Goal: Transaction & Acquisition: Purchase product/service

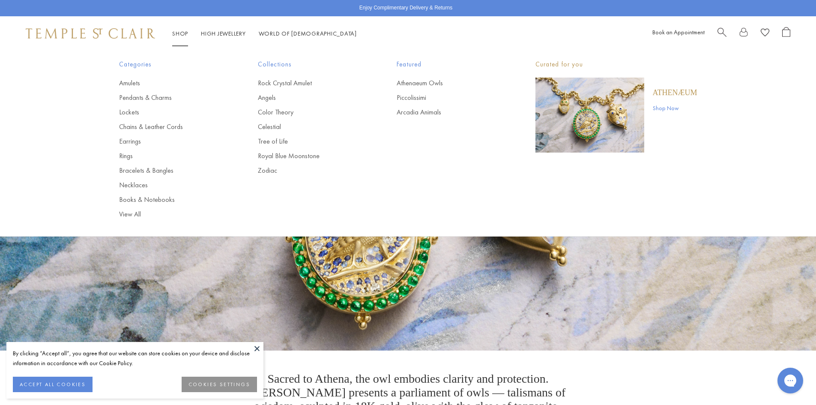
click at [184, 33] on link "Shop Shop" at bounding box center [180, 34] width 16 height 8
click at [132, 98] on link "Pendants & Charms" at bounding box center [171, 97] width 105 height 9
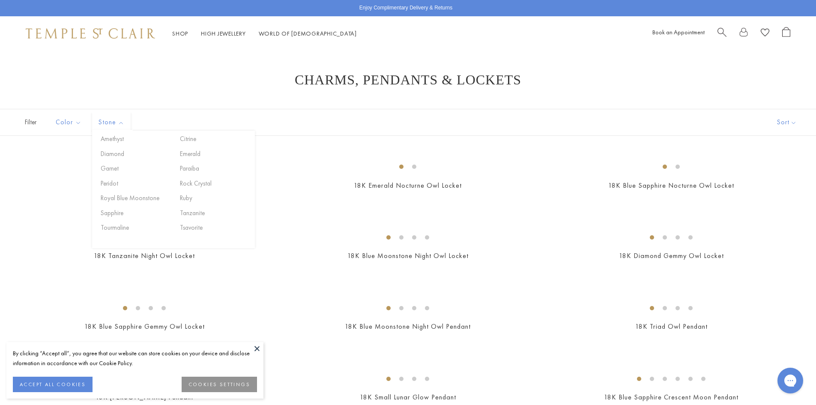
click at [106, 123] on span "Stone" at bounding box center [112, 122] width 36 height 11
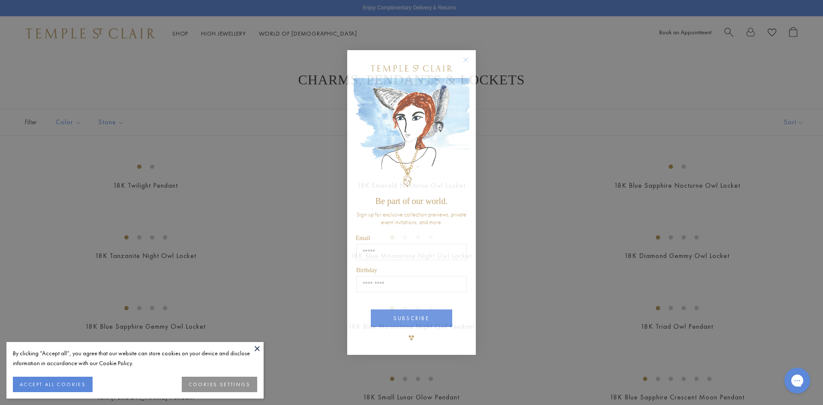
click at [467, 61] on circle "Close dialog" at bounding box center [466, 59] width 10 height 10
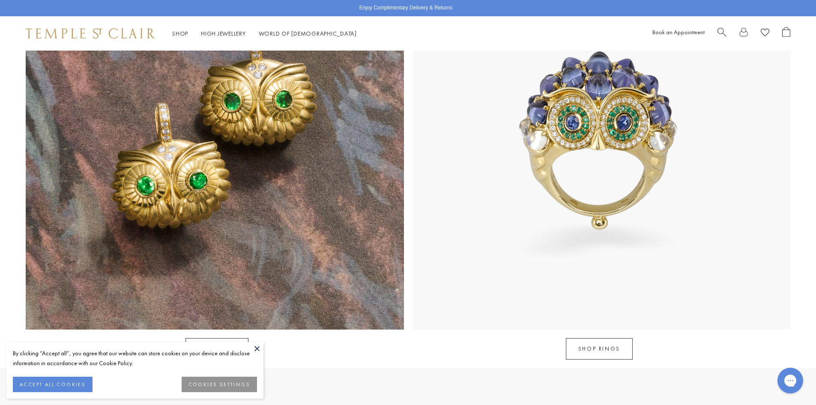
scroll to position [943, 0]
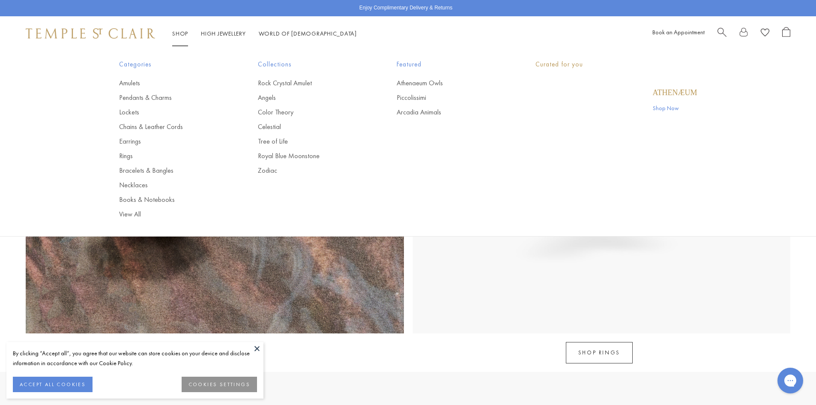
click at [184, 34] on link "Shop Shop" at bounding box center [180, 34] width 16 height 8
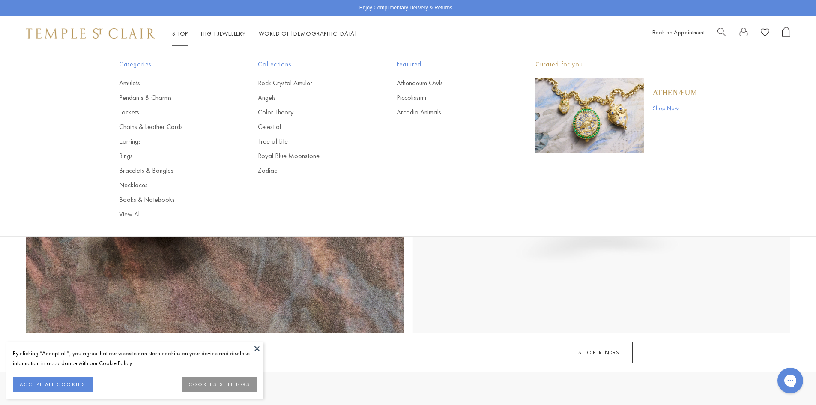
scroll to position [0, 0]
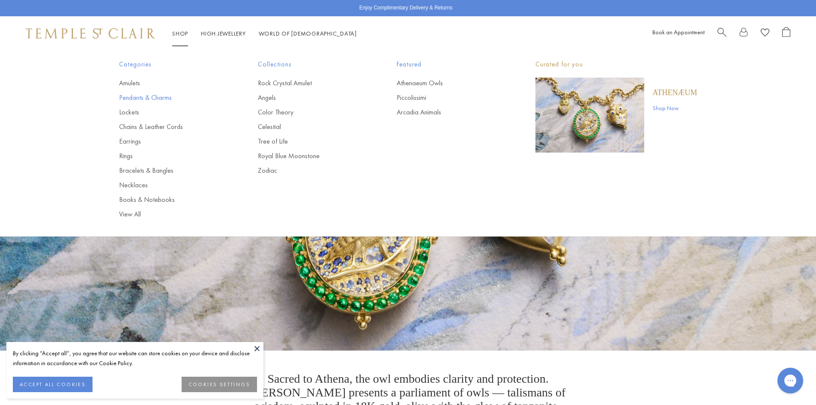
click at [138, 96] on link "Pendants & Charms" at bounding box center [171, 97] width 105 height 9
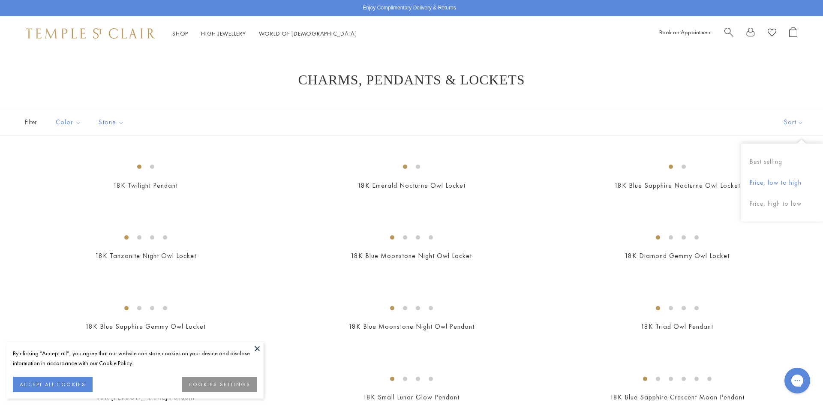
click at [770, 181] on button "Price, low to high" at bounding box center [782, 182] width 82 height 21
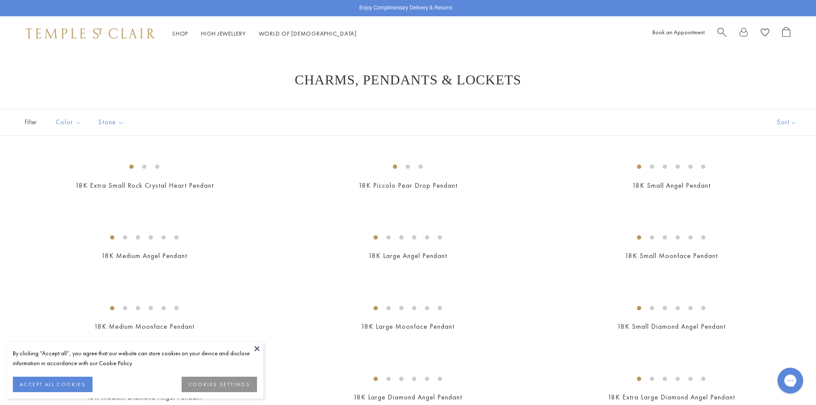
click at [72, 386] on button "ACCEPT ALL COOKIES" at bounding box center [53, 384] width 80 height 15
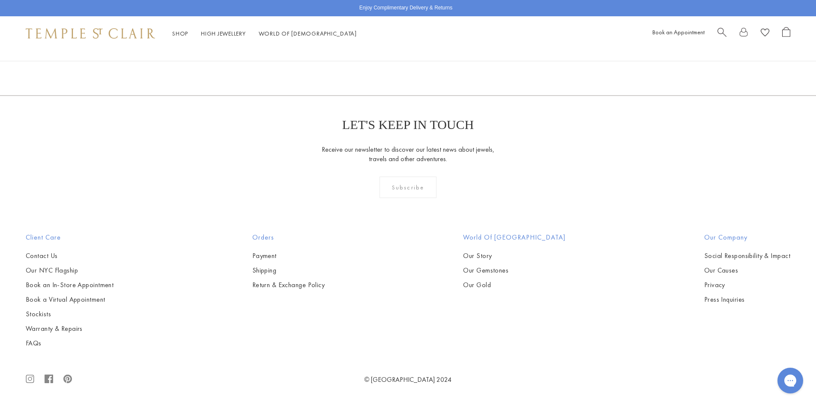
scroll to position [6684, 0]
click at [394, 61] on link "2" at bounding box center [394, 49] width 28 height 24
click at [435, 61] on link "3" at bounding box center [436, 50] width 28 height 24
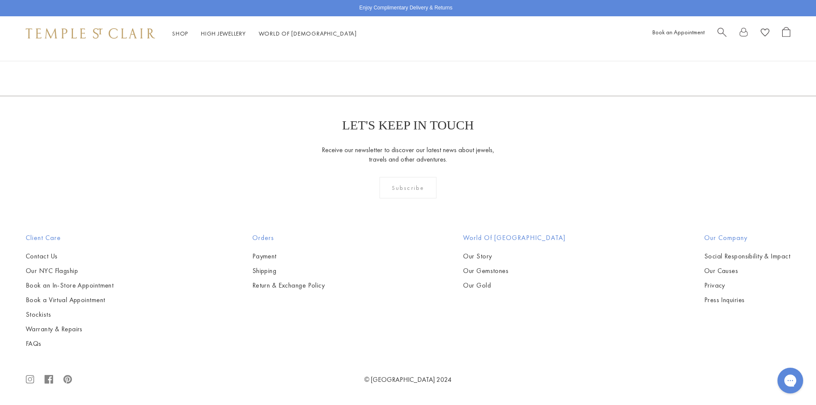
click at [395, 61] on link "1" at bounding box center [394, 50] width 28 height 24
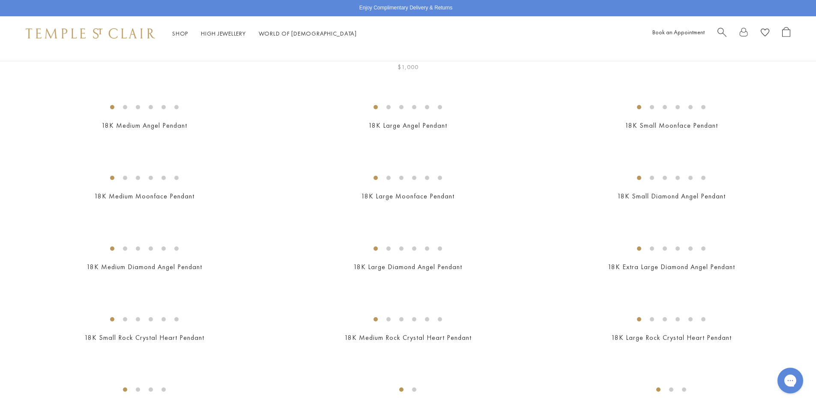
scroll to position [129, 0]
click at [0, 0] on img at bounding box center [0, 0] width 0 height 0
